Goal: Task Accomplishment & Management: Manage account settings

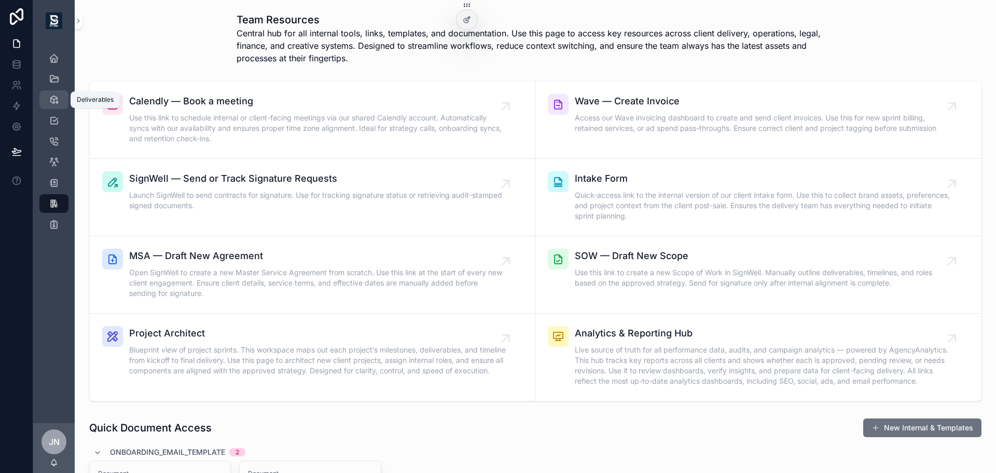
click at [58, 105] on span "scrollable content" at bounding box center [54, 99] width 10 height 10
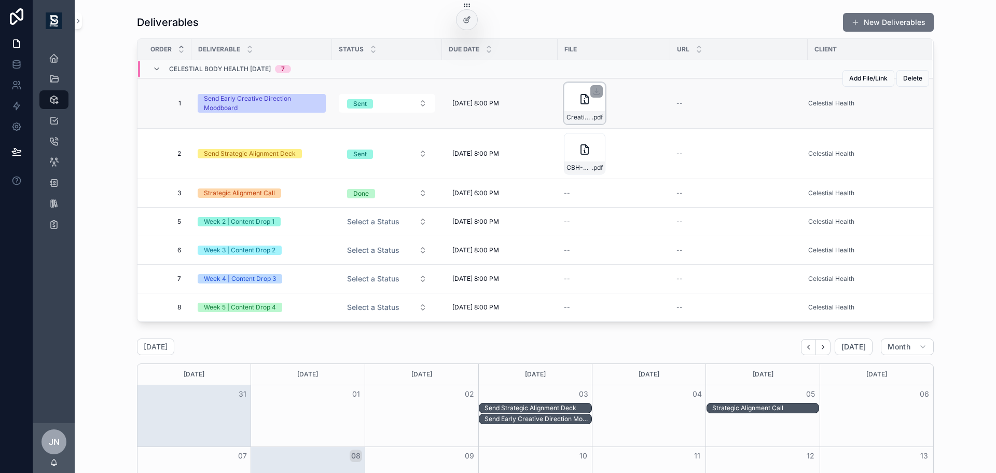
click at [567, 103] on div "Creative_MoodBoard_Final .pdf" at bounding box center [584, 102] width 41 height 41
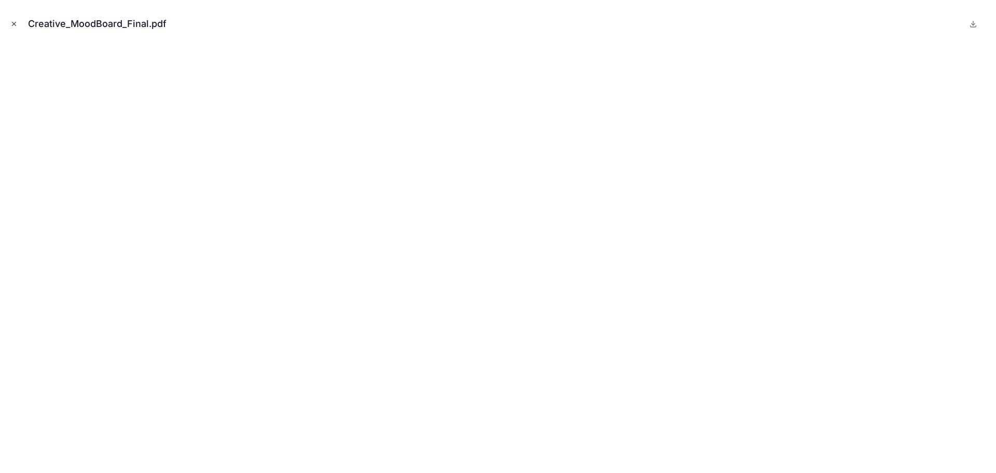
click at [17, 26] on icon "Close modal" at bounding box center [13, 23] width 7 height 7
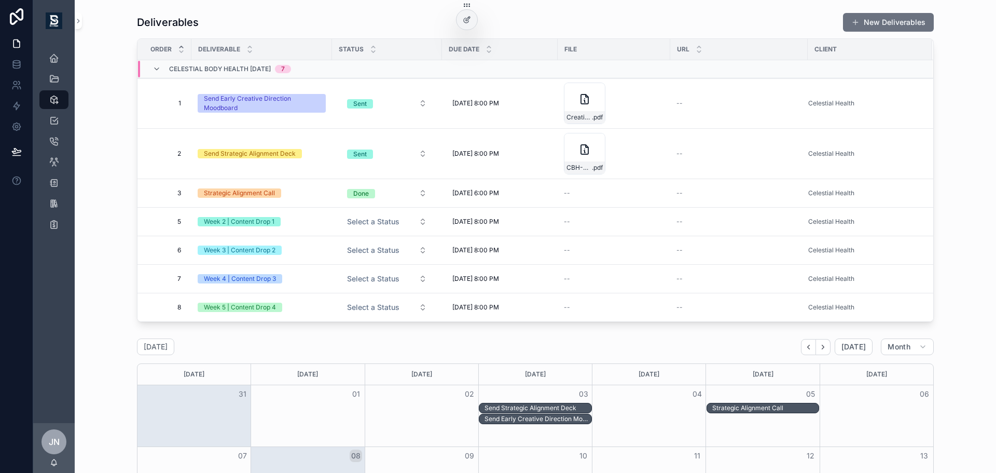
drag, startPoint x: 1, startPoint y: 347, endPoint x: -11, endPoint y: 295, distance: 53.2
click at [0, 295] on html "Dashboard Projects Deliverables Tasks Meetings Clients Contacts Team Resources …" at bounding box center [498, 236] width 996 height 473
click at [65, 123] on link "Tasks" at bounding box center [53, 120] width 29 height 19
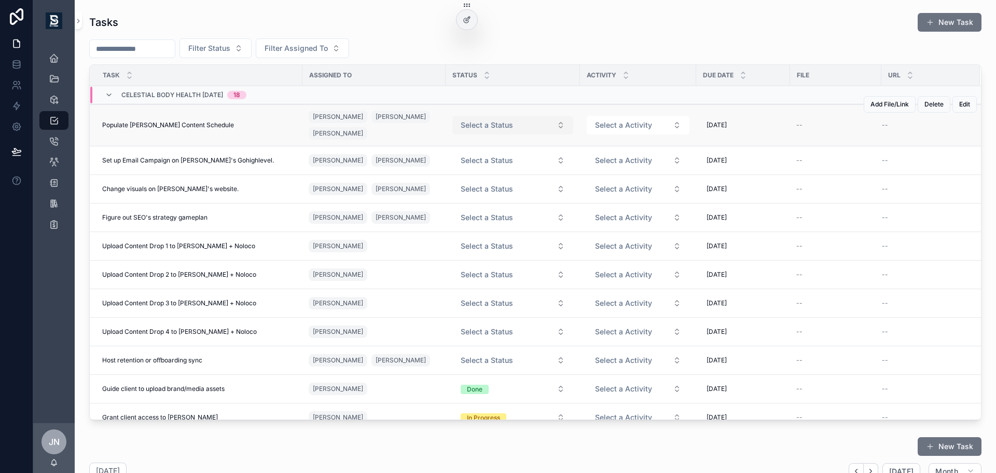
click at [481, 129] on span "Select a Status" at bounding box center [487, 125] width 52 height 10
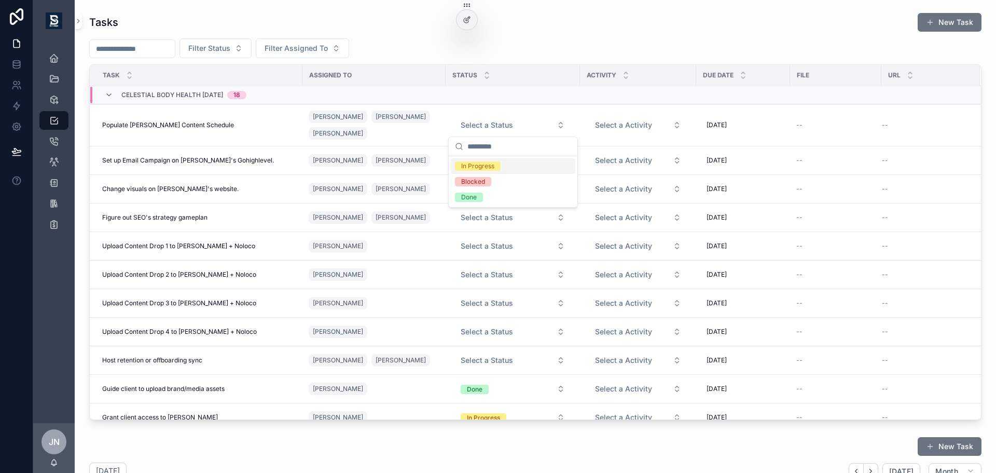
click at [486, 165] on div "In Progress" at bounding box center [477, 165] width 33 height 9
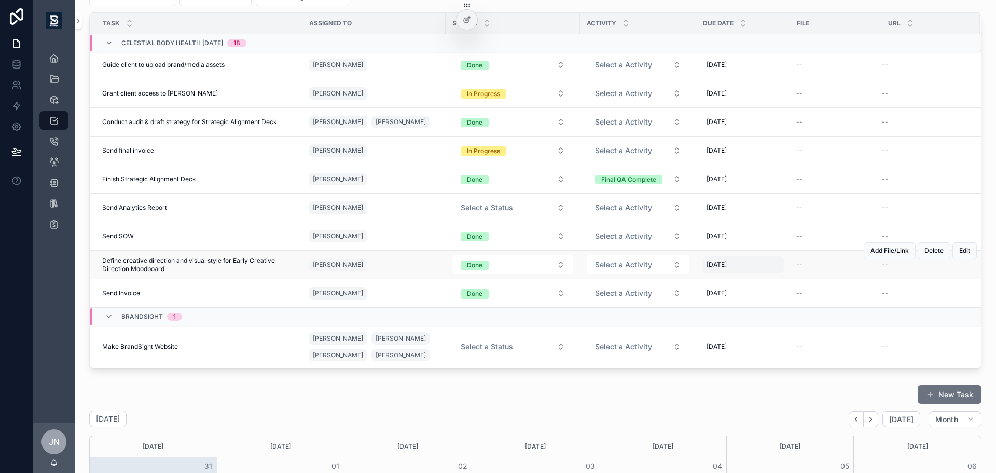
scroll to position [207, 0]
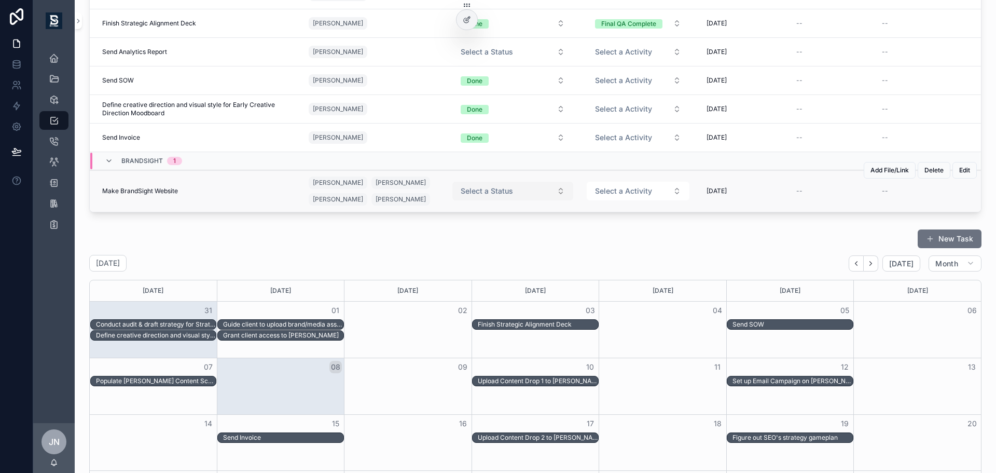
click at [478, 198] on button "Select a Status" at bounding box center [512, 191] width 121 height 19
click at [487, 227] on div "In Progress" at bounding box center [513, 232] width 124 height 16
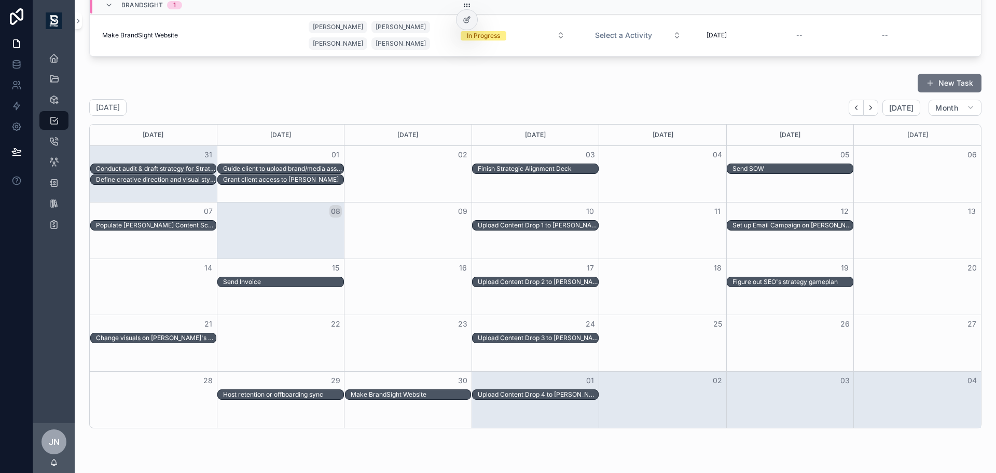
scroll to position [406, 0]
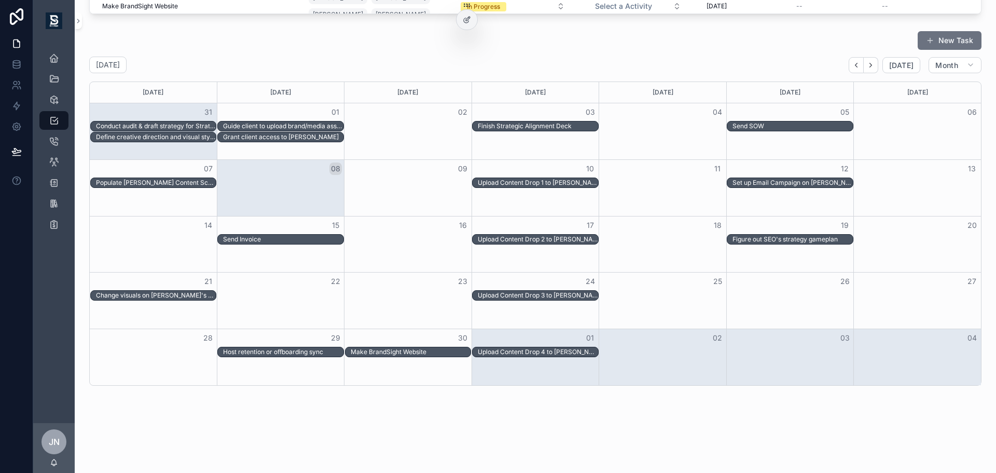
click at [868, 420] on div "Tasks New Task Filter Status Filter Assigned To Task Assigned To Status Activit…" at bounding box center [535, 25] width 921 height 862
click at [53, 104] on icon "scrollable content" at bounding box center [54, 99] width 10 height 10
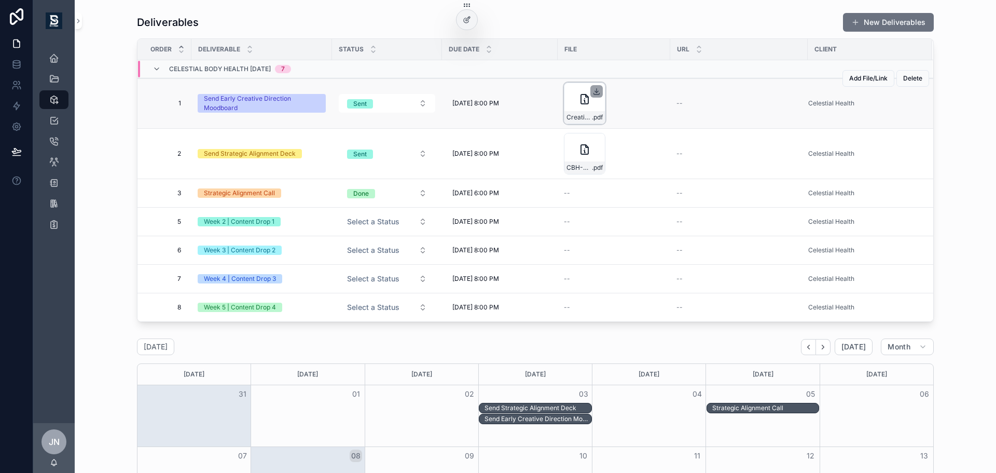
click at [595, 91] on icon "scrollable content" at bounding box center [597, 92] width 4 height 2
click at [52, 81] on icon "scrollable content" at bounding box center [54, 79] width 10 height 10
